Goal: Task Accomplishment & Management: Complete application form

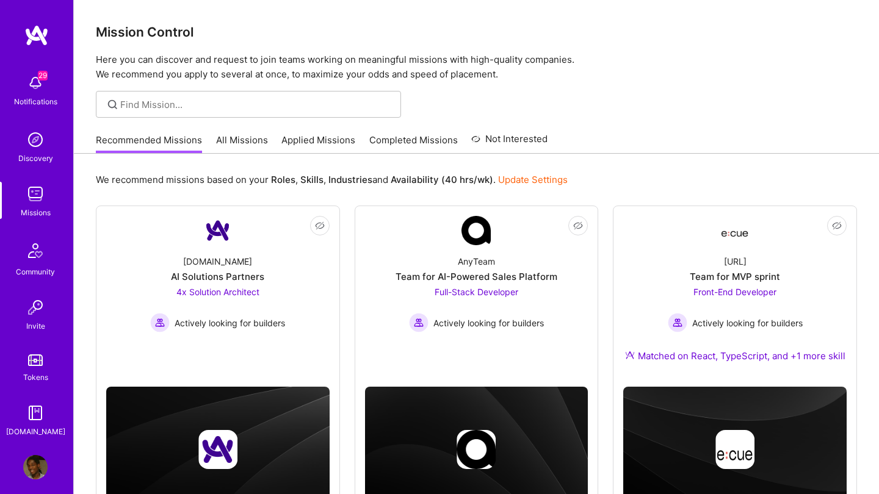
click at [318, 139] on link "Applied Missions" at bounding box center [318, 144] width 74 height 20
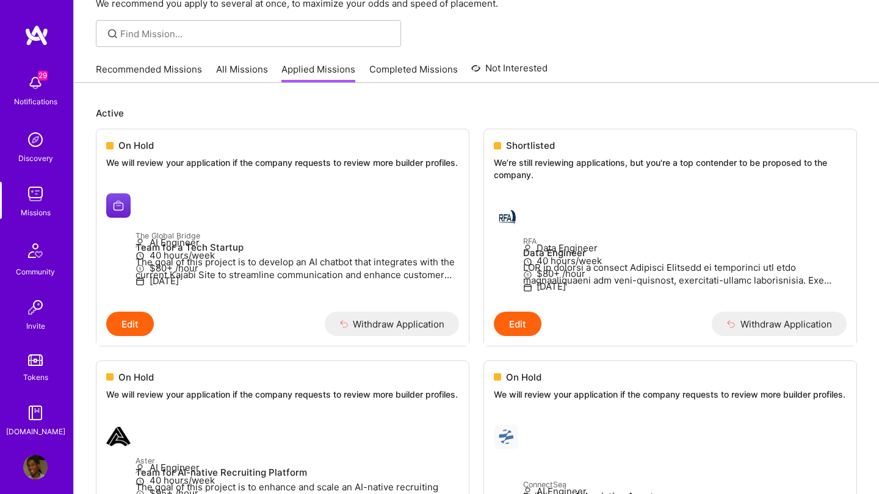
scroll to position [73, 0]
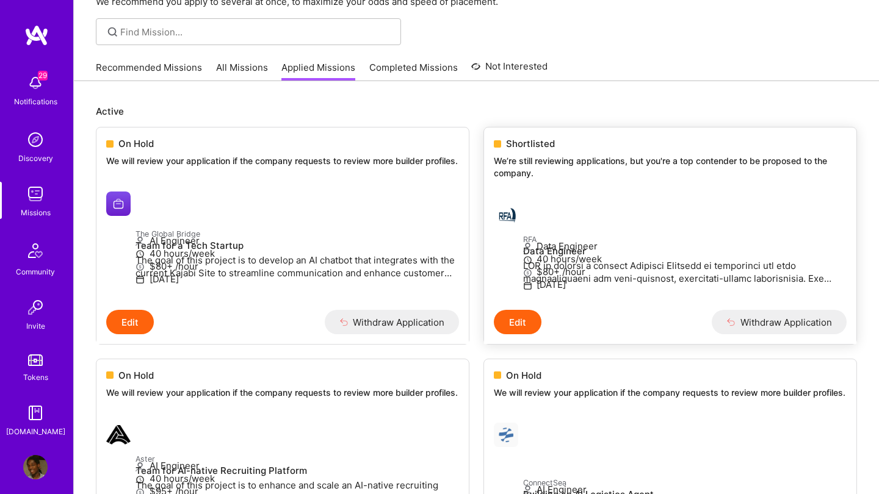
click at [523, 248] on h4 "Data Engineer" at bounding box center [684, 251] width 323 height 11
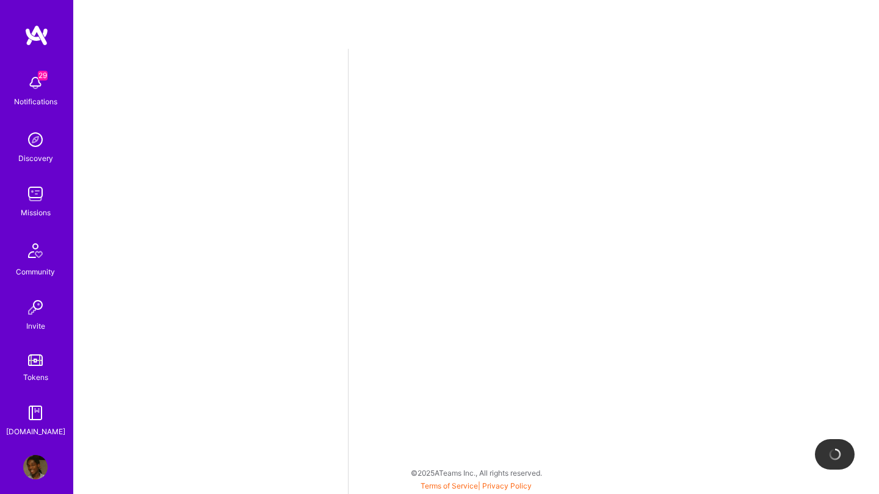
select select "NL"
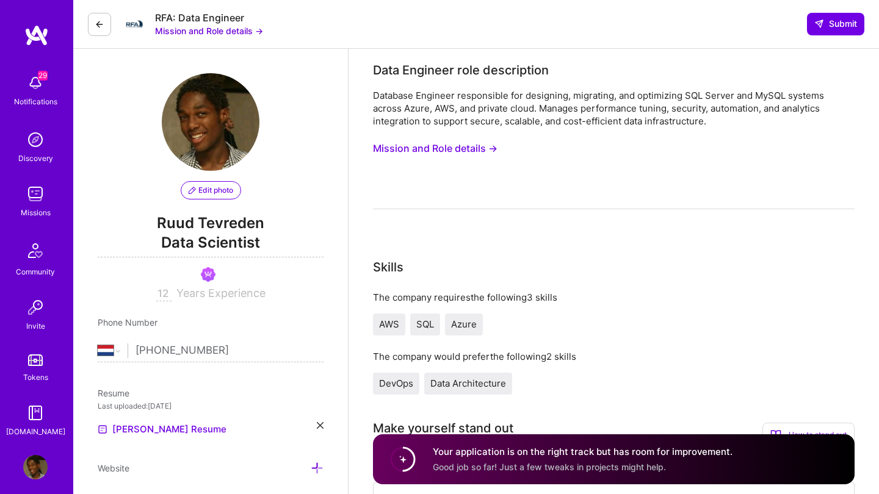
click at [225, 32] on button "Mission and Role details →" at bounding box center [209, 30] width 108 height 13
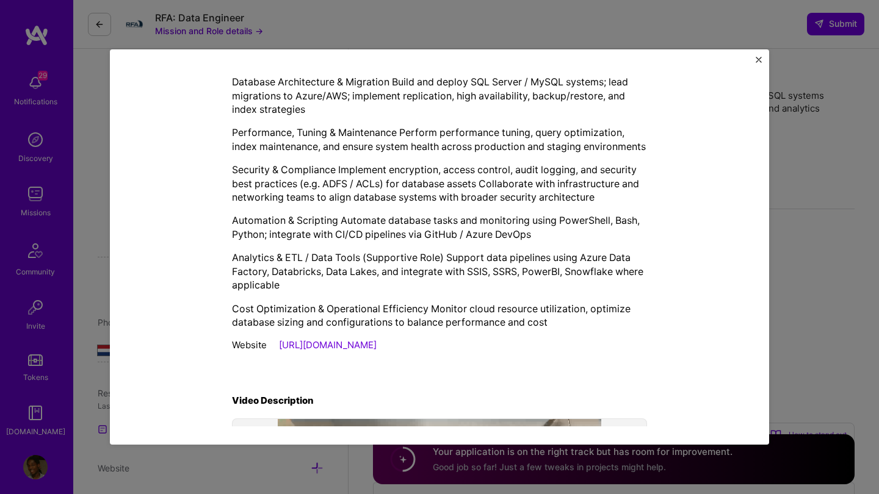
scroll to position [392, 0]
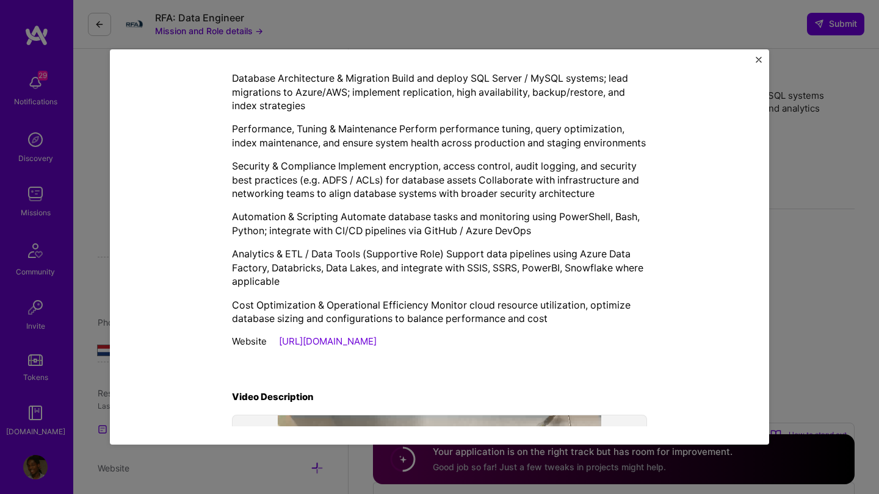
click at [321, 347] on link "[URL][DOMAIN_NAME]" at bounding box center [328, 342] width 98 height 12
click at [754, 62] on div "Mission Description and Role Details Data Engineer role description Database En…" at bounding box center [439, 246] width 659 height 395
click at [759, 59] on img "Close" at bounding box center [759, 60] width 6 height 6
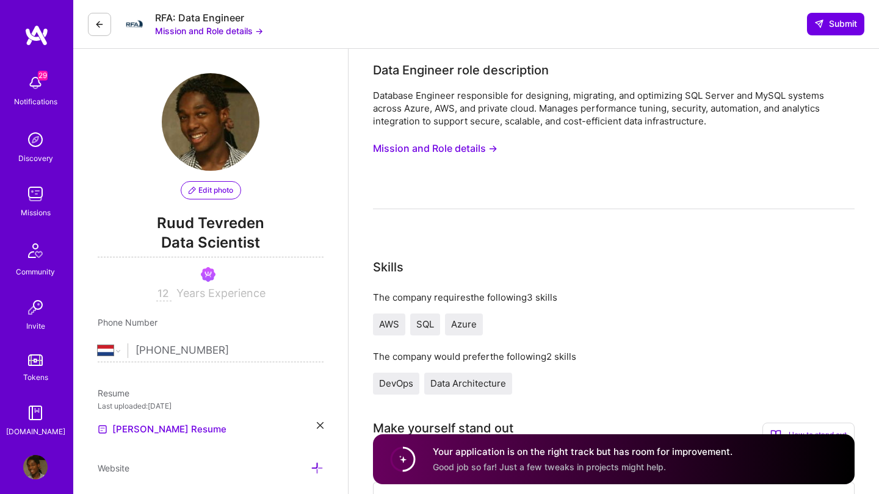
click at [28, 87] on img at bounding box center [35, 83] width 24 height 24
click at [34, 148] on img at bounding box center [35, 140] width 24 height 24
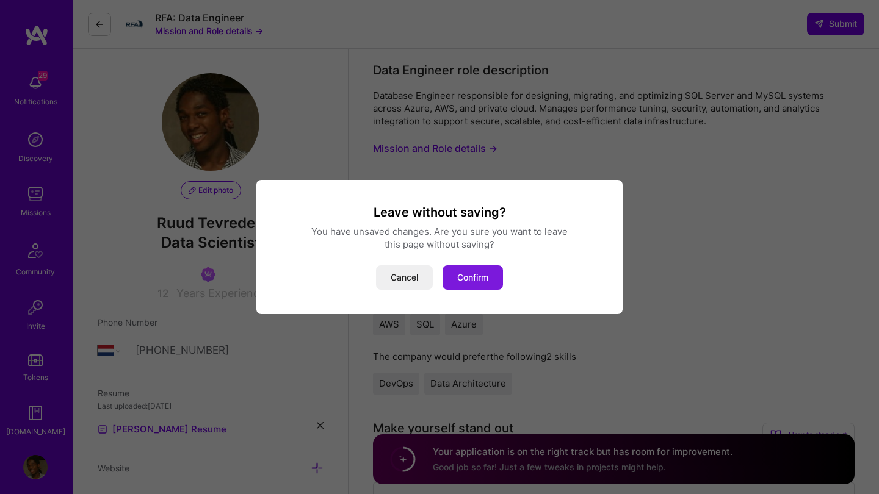
click at [466, 276] on button "Confirm" at bounding box center [472, 277] width 60 height 24
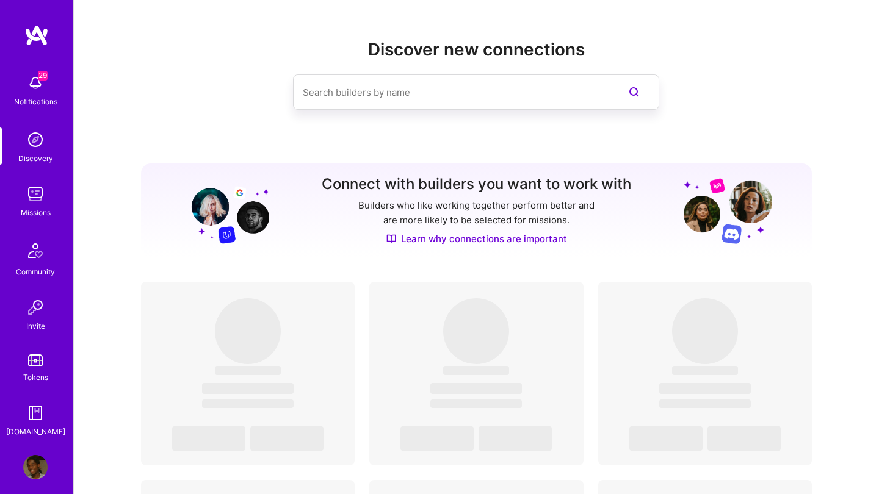
click at [33, 203] on img at bounding box center [35, 194] width 24 height 24
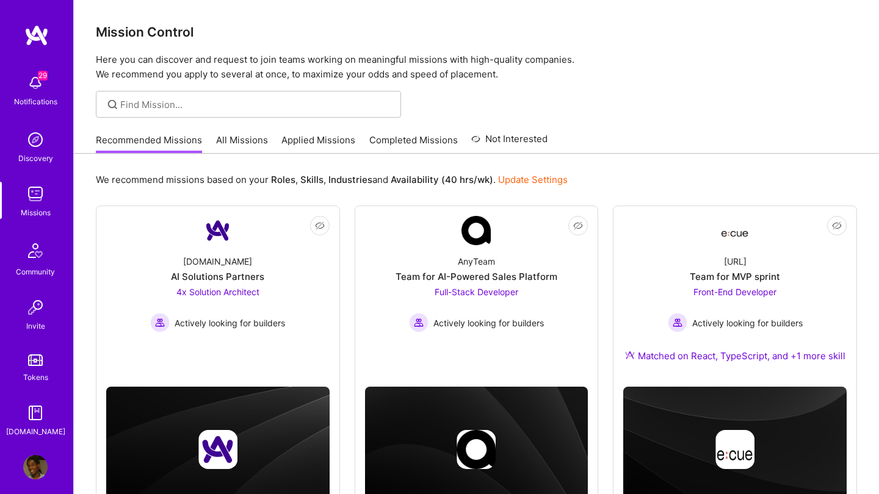
click at [248, 136] on link "All Missions" at bounding box center [242, 144] width 52 height 20
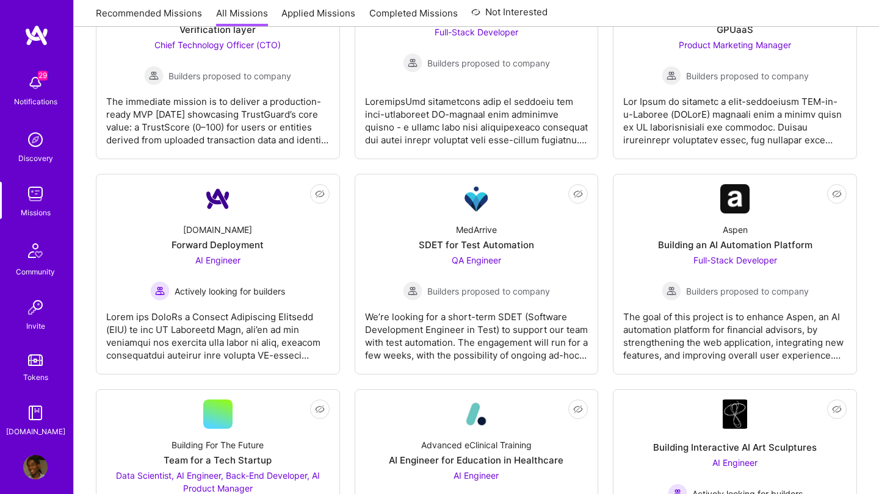
scroll to position [1604, 0]
